Goal: Information Seeking & Learning: Find specific fact

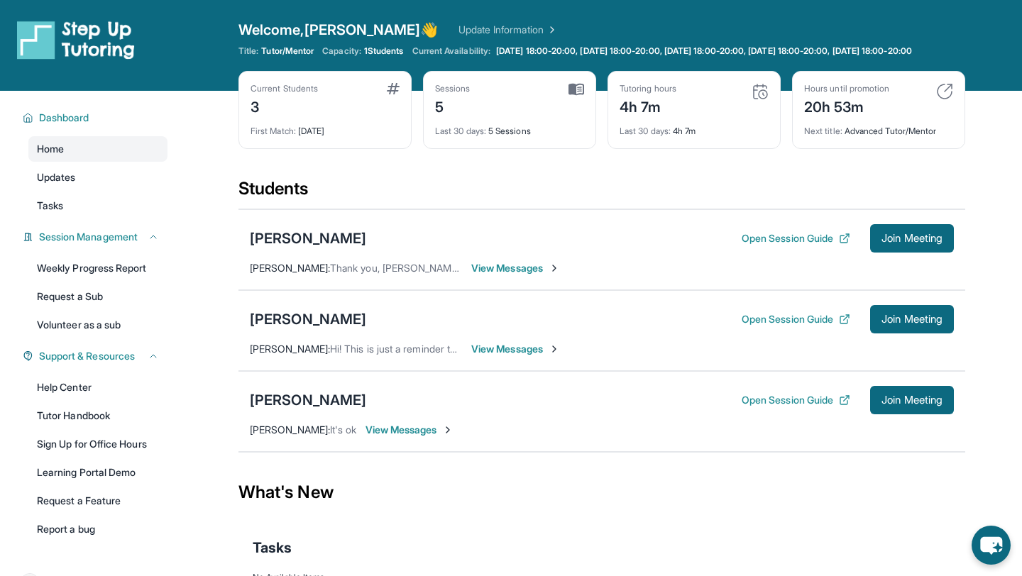
click at [539, 197] on div "Students" at bounding box center [601, 192] width 727 height 31
click at [763, 334] on div "Open Session Guide Join Meeting" at bounding box center [848, 319] width 212 height 28
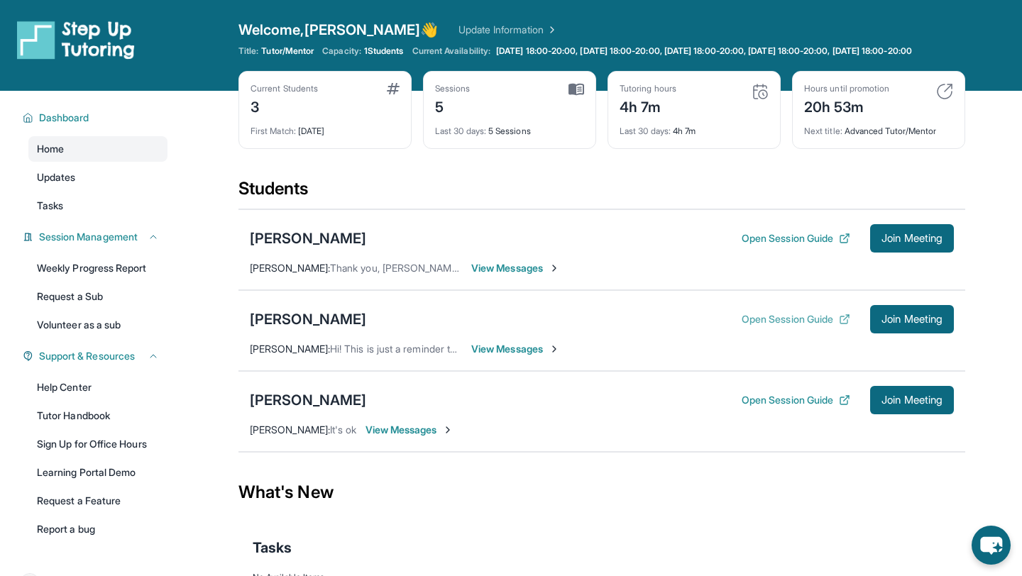
click at [763, 326] on button "Open Session Guide" at bounding box center [796, 319] width 109 height 14
click at [319, 328] on div "Michael Contreras" at bounding box center [308, 319] width 116 height 20
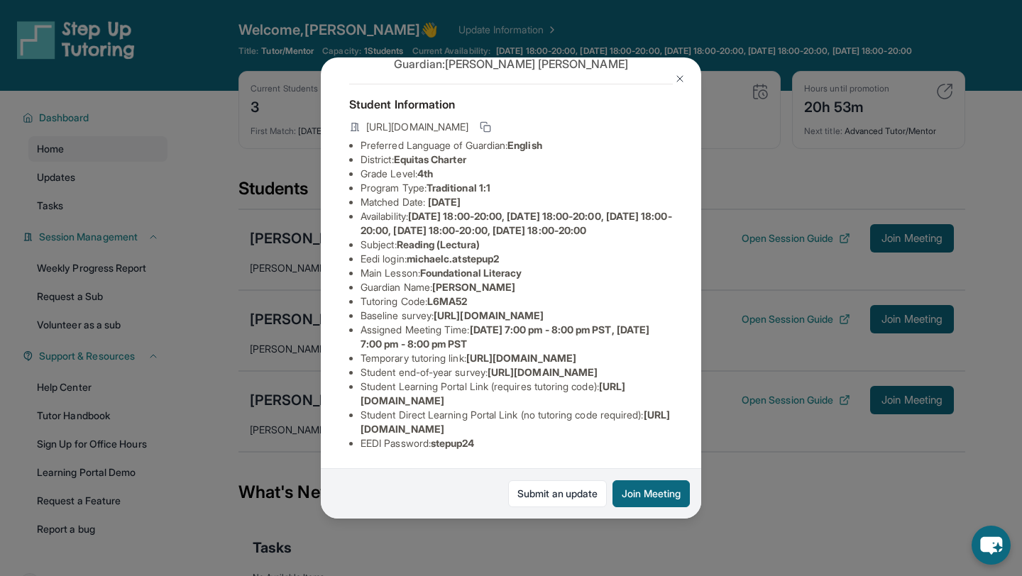
scroll to position [42, 0]
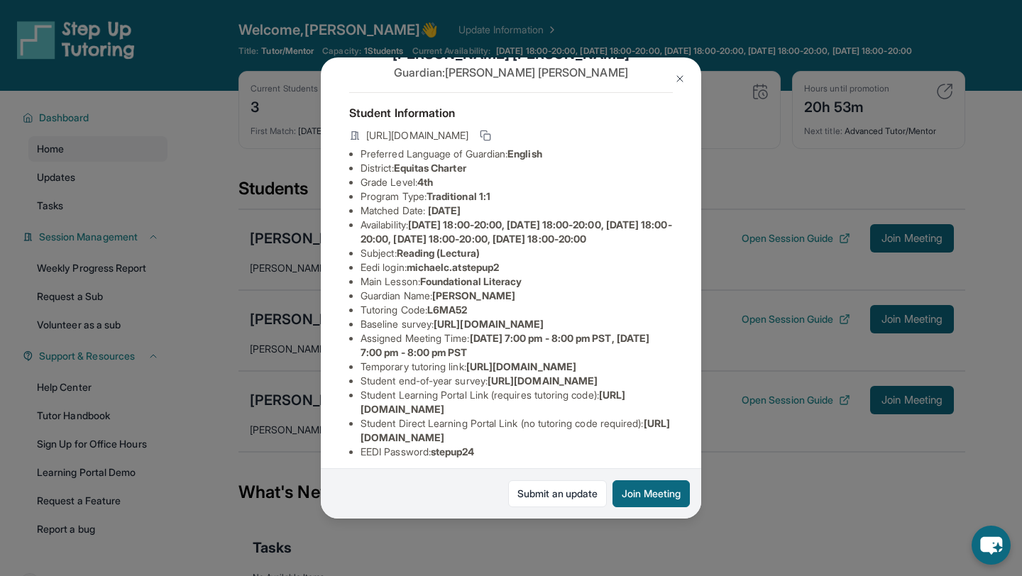
drag, startPoint x: 522, startPoint y: 317, endPoint x: 488, endPoint y: 316, distance: 34.1
click at [488, 317] on ul "Preferred Language of Guardian: English District: Equitas Charter Grade Level: …" at bounding box center [511, 303] width 324 height 312
click at [484, 331] on li "Baseline survey : https://airtable.com/apprlfn8WjpjBUn2G/shrK0QR6AaNyG5psY?pref…" at bounding box center [517, 324] width 312 height 14
drag, startPoint x: 488, startPoint y: 326, endPoint x: 459, endPoint y: 325, distance: 29.1
click at [459, 317] on li "Tutoring Code : L6MA52" at bounding box center [517, 310] width 312 height 14
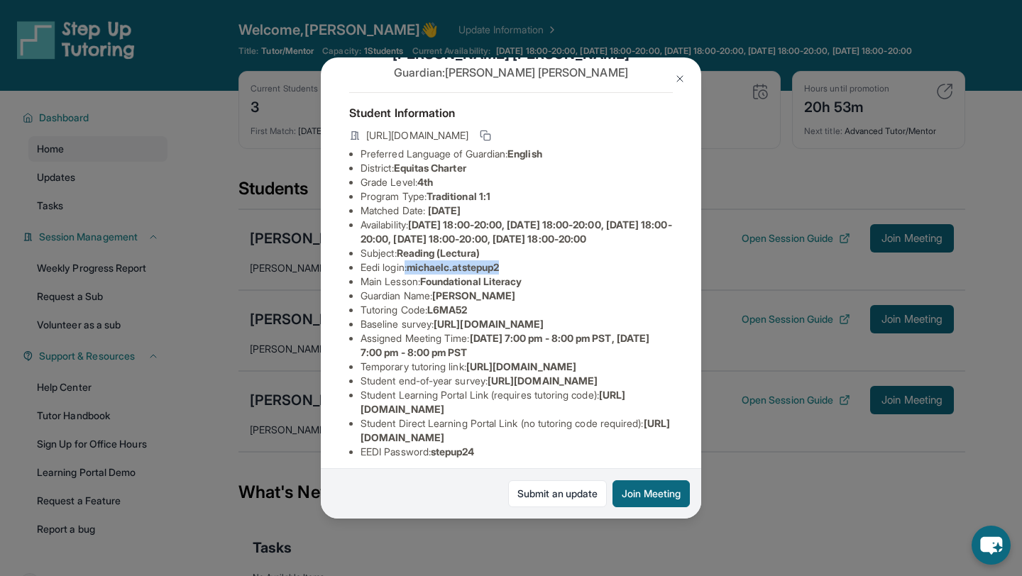
drag, startPoint x: 527, startPoint y: 278, endPoint x: 406, endPoint y: 275, distance: 120.7
click at [406, 275] on li "Eedi login : michaelc.atstepup2" at bounding box center [517, 267] width 312 height 14
click at [542, 260] on li "Subject : Reading (Lectura)" at bounding box center [517, 253] width 312 height 14
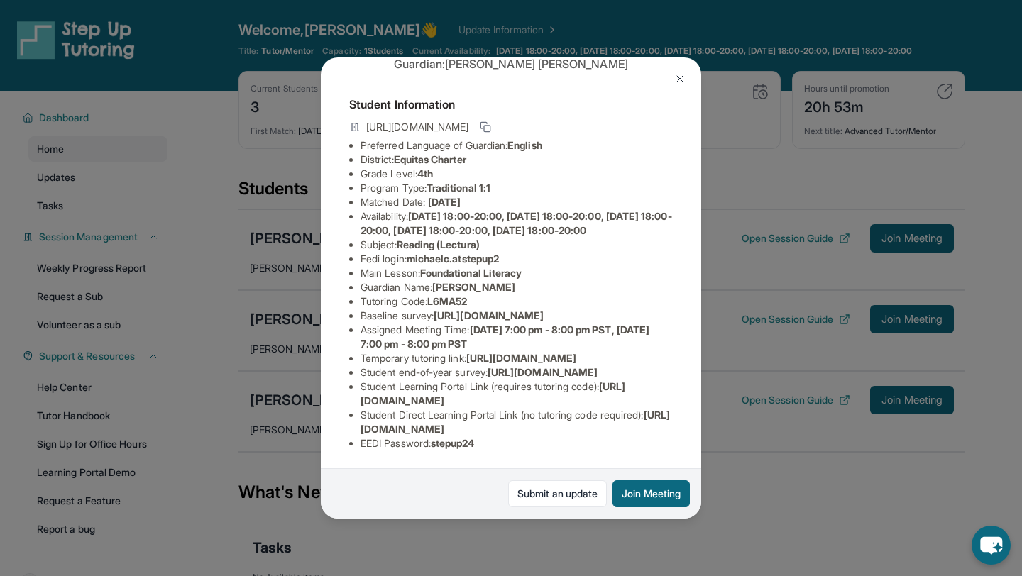
scroll to position [192, 0]
click at [488, 446] on li "EEDI Password : stepup24" at bounding box center [517, 443] width 312 height 14
click at [471, 439] on span "stepup24" at bounding box center [453, 443] width 44 height 12
drag, startPoint x: 529, startPoint y: 269, endPoint x: 413, endPoint y: 269, distance: 115.7
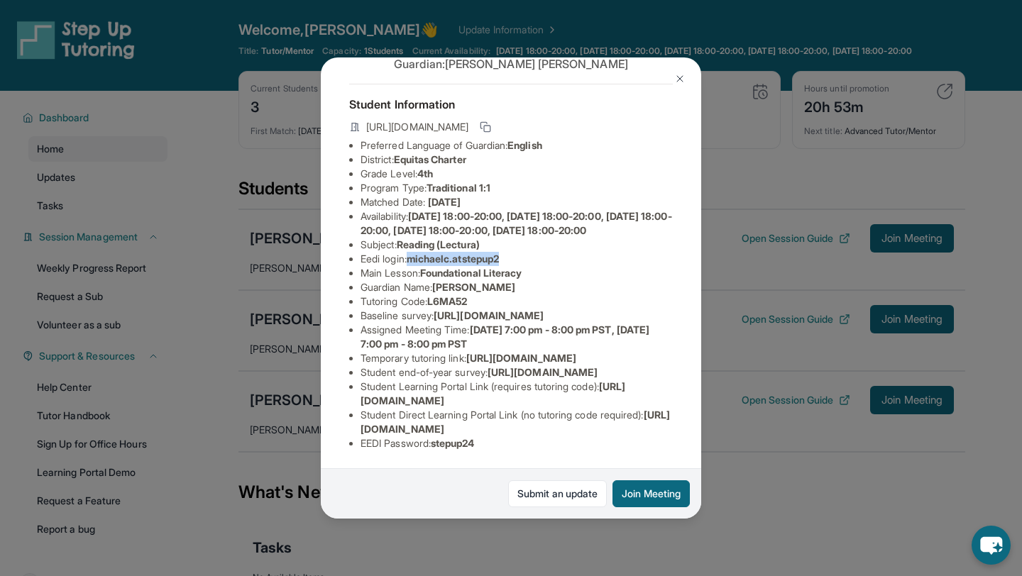
click at [413, 266] on li "Eedi login : michaelc.atstepup2" at bounding box center [517, 259] width 312 height 14
copy span "michaelc.atstepup2"
click at [501, 380] on li "Student end-of-year survey : https://airtable.com/apprlfn8WjpjBUn2G/shrlTUKpjWE…" at bounding box center [517, 372] width 312 height 14
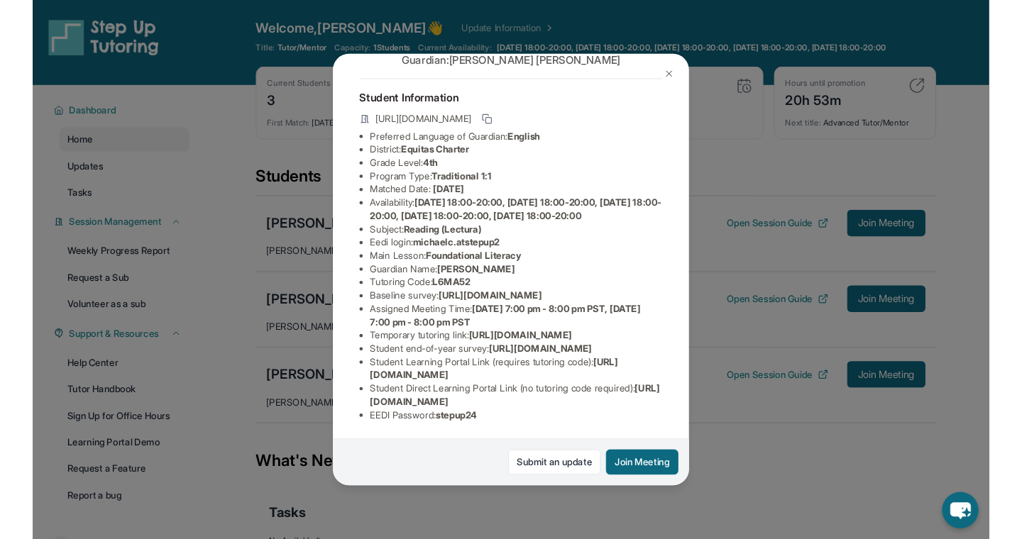
scroll to position [192, 0]
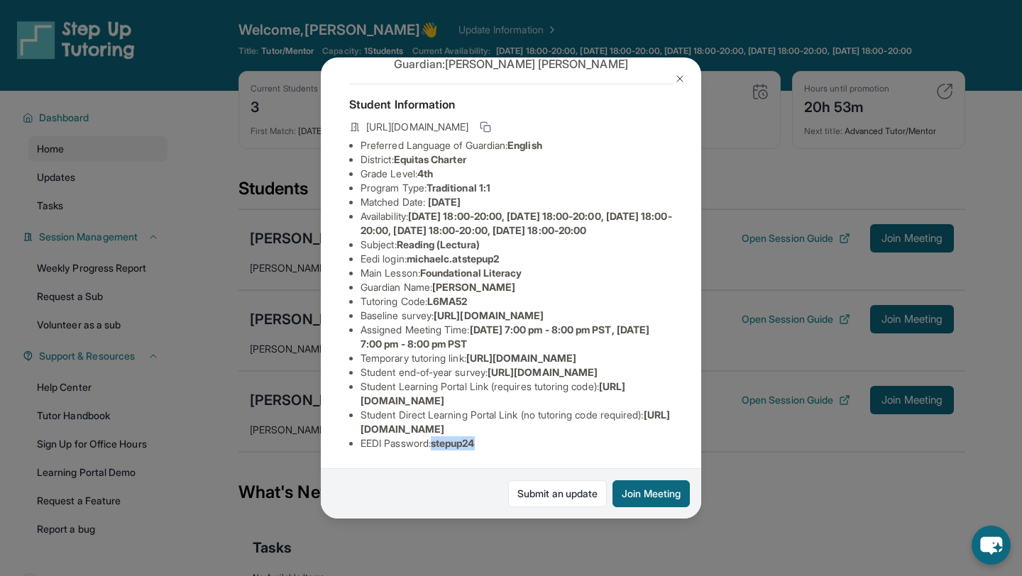
drag, startPoint x: 493, startPoint y: 446, endPoint x: 439, endPoint y: 444, distance: 54.0
click at [439, 445] on li "EEDI Password : stepup24" at bounding box center [517, 443] width 312 height 14
copy span "stepup24"
click at [683, 77] on img at bounding box center [679, 78] width 11 height 11
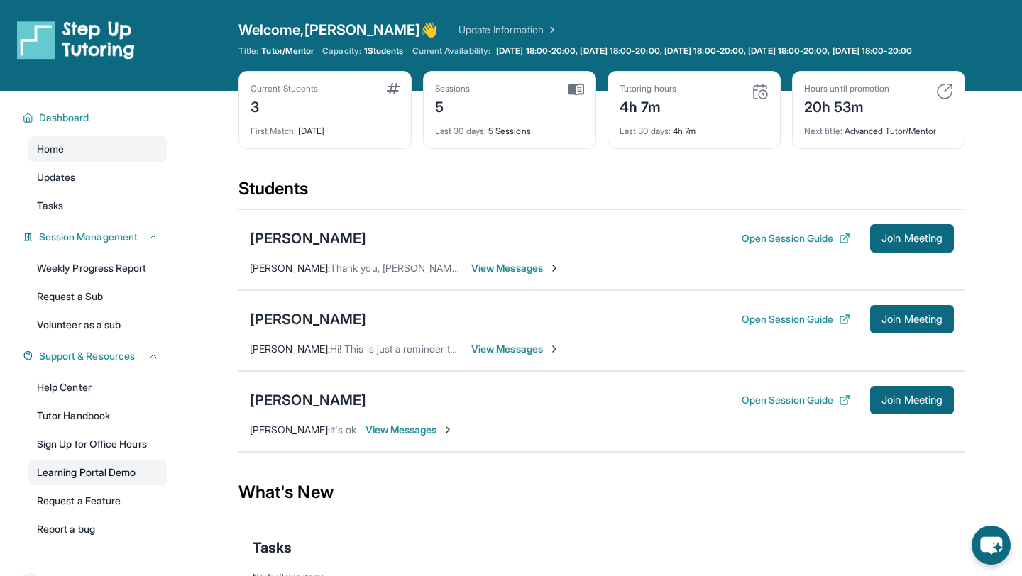
click at [76, 485] on link "Learning Portal Demo" at bounding box center [97, 473] width 139 height 26
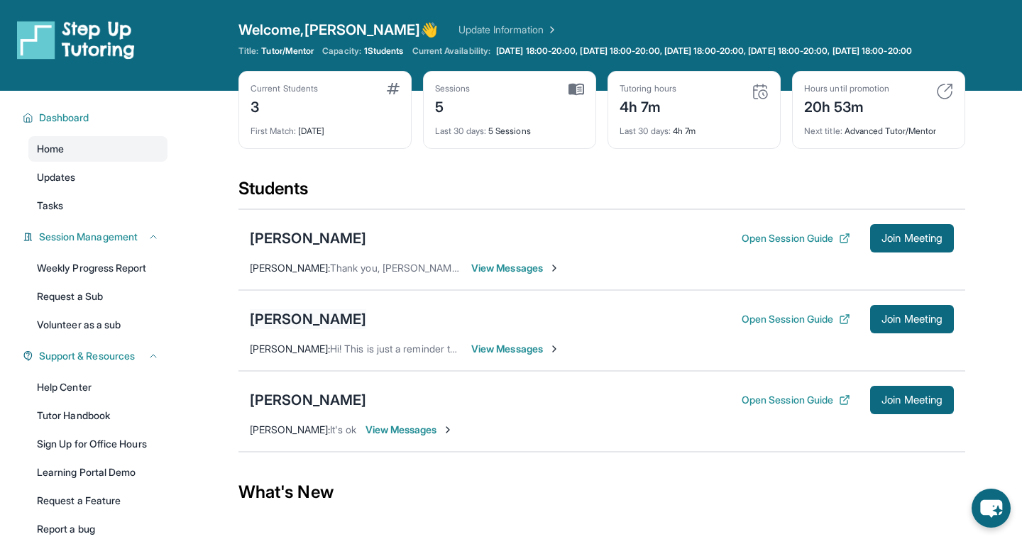
click at [320, 327] on div "Michael Contreras" at bounding box center [308, 319] width 116 height 20
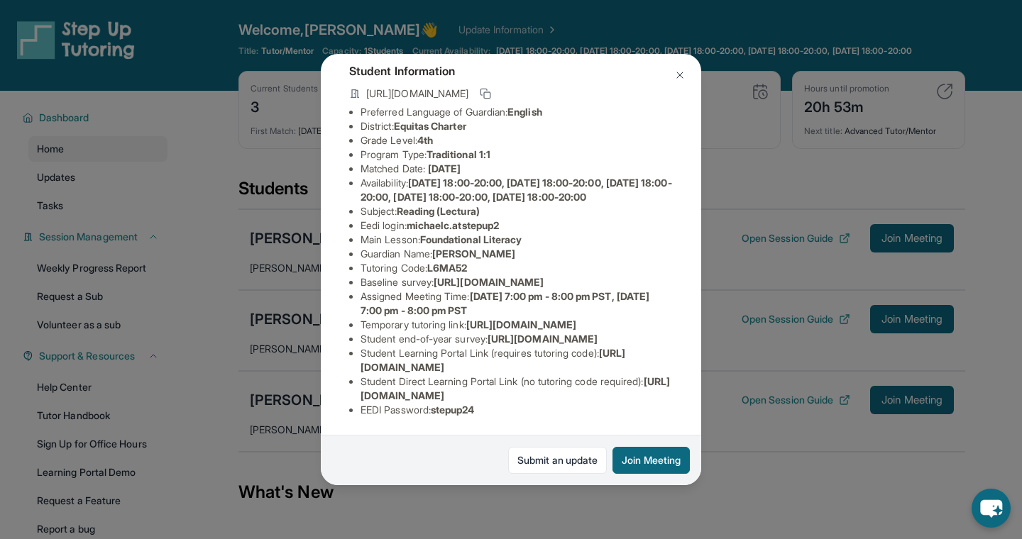
scroll to position [209, 0]
click at [461, 275] on li "Baseline survey : https://airtable.com/apprlfn8WjpjBUn2G/shrK0QR6AaNyG5psY?pref…" at bounding box center [517, 282] width 312 height 14
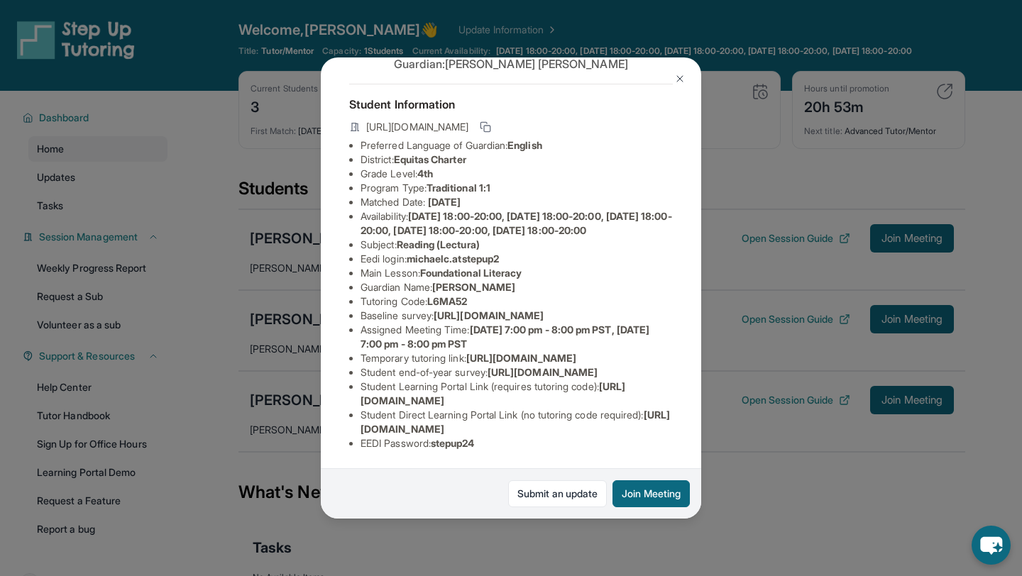
scroll to position [0, 0]
